Goal: Share content

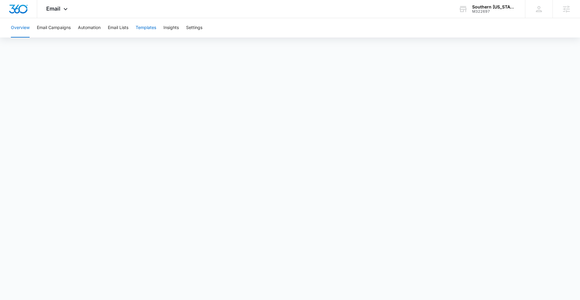
click at [152, 28] on button "Templates" at bounding box center [146, 27] width 21 height 19
click at [62, 25] on button "Email Campaigns" at bounding box center [54, 27] width 34 height 19
click at [48, 13] on div "Email Apps Reputation Websites Forms CRM Email Social Payments POS Content Ads …" at bounding box center [57, 9] width 41 height 18
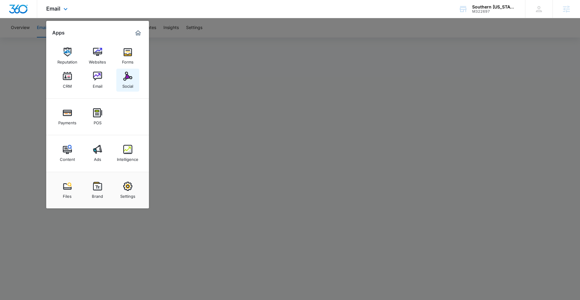
click at [126, 82] on div "Social" at bounding box center [127, 85] width 11 height 8
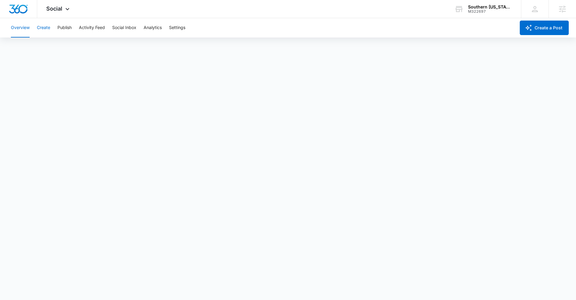
click at [47, 31] on button "Create" at bounding box center [43, 27] width 13 height 19
